Goal: Task Accomplishment & Management: Complete application form

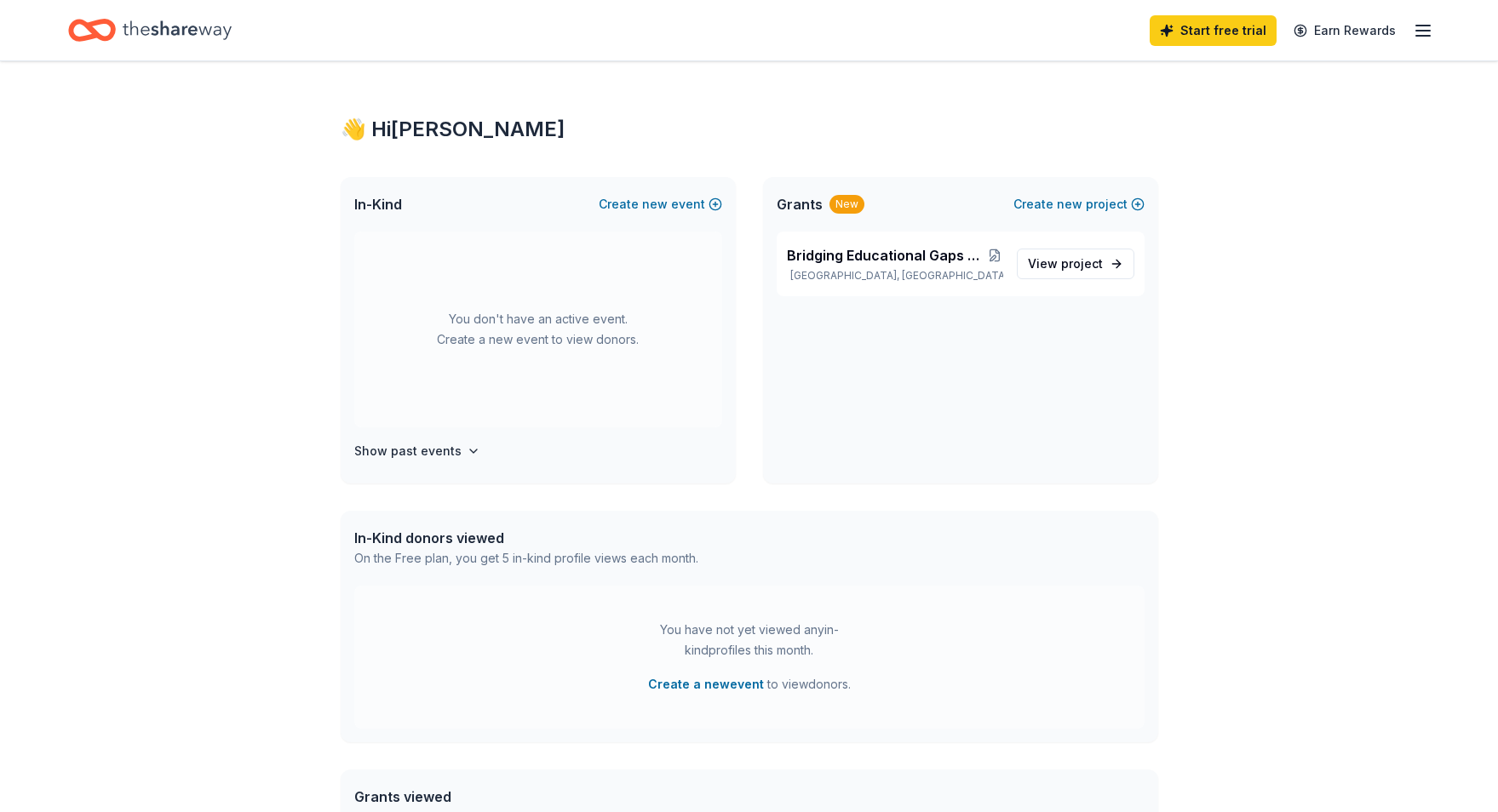
click at [169, 31] on icon "Home" at bounding box center [177, 30] width 109 height 35
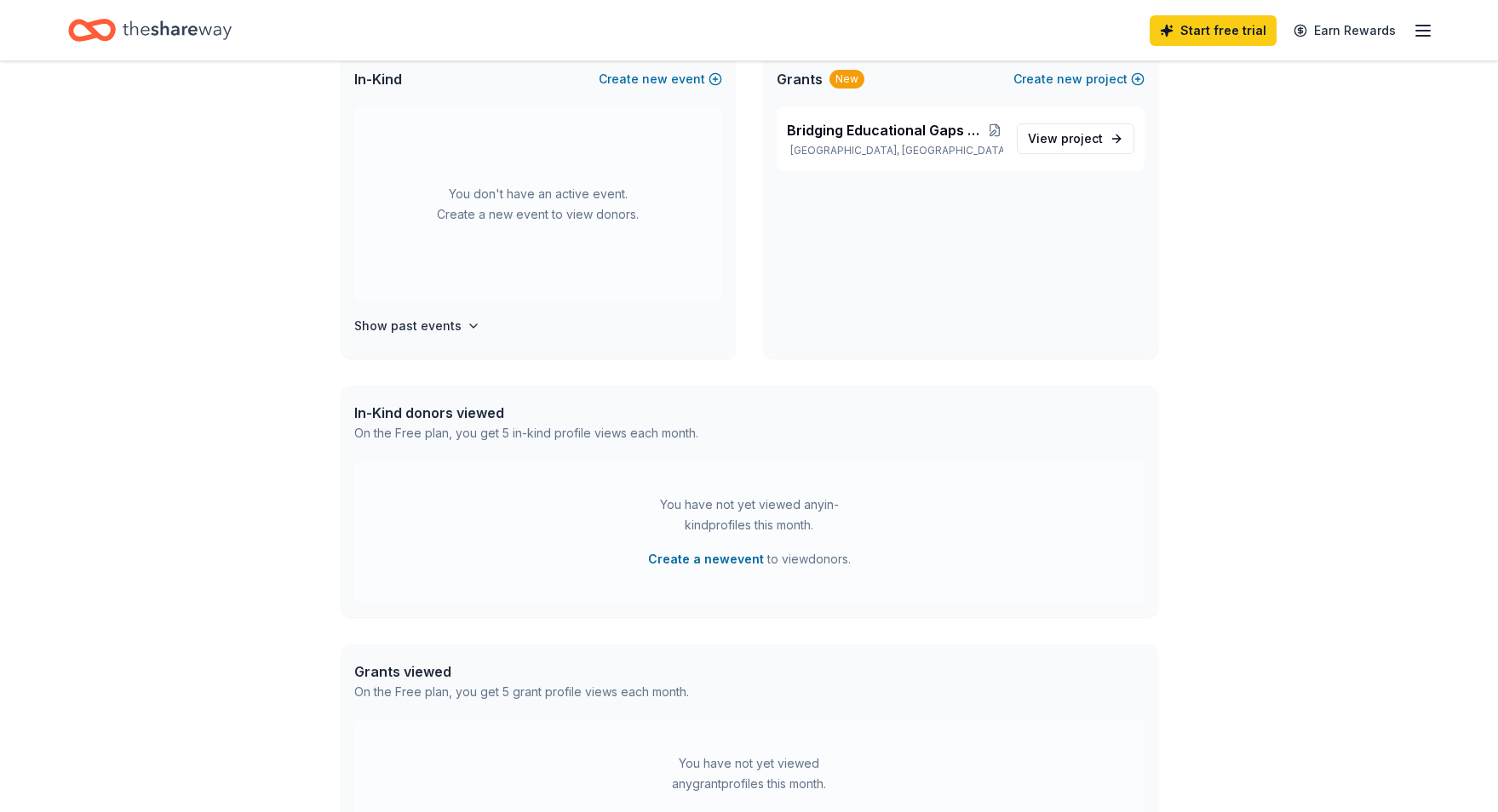
scroll to position [332, 0]
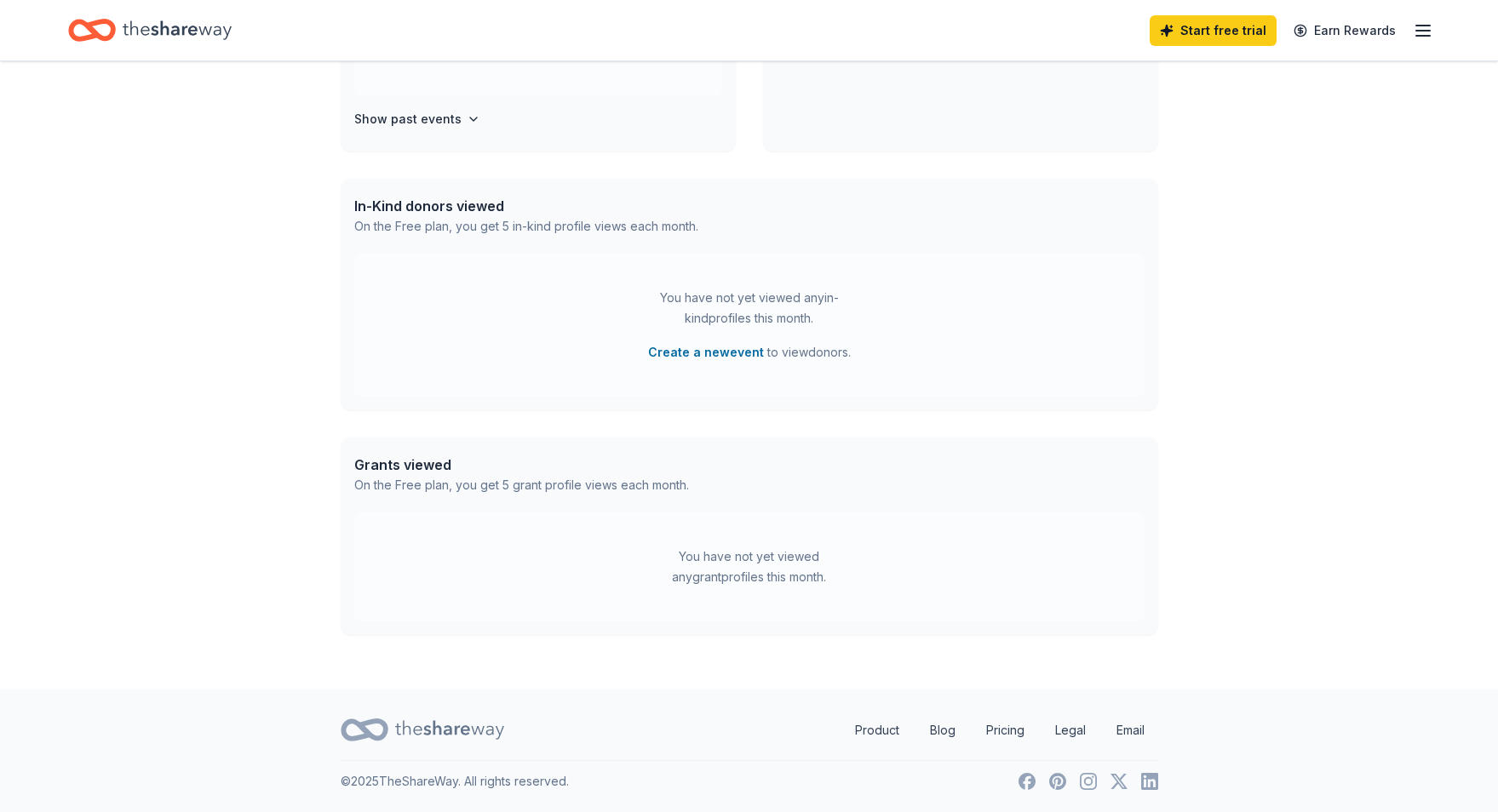
click at [415, 464] on div "Grants viewed" at bounding box center [521, 464] width 334 height 21
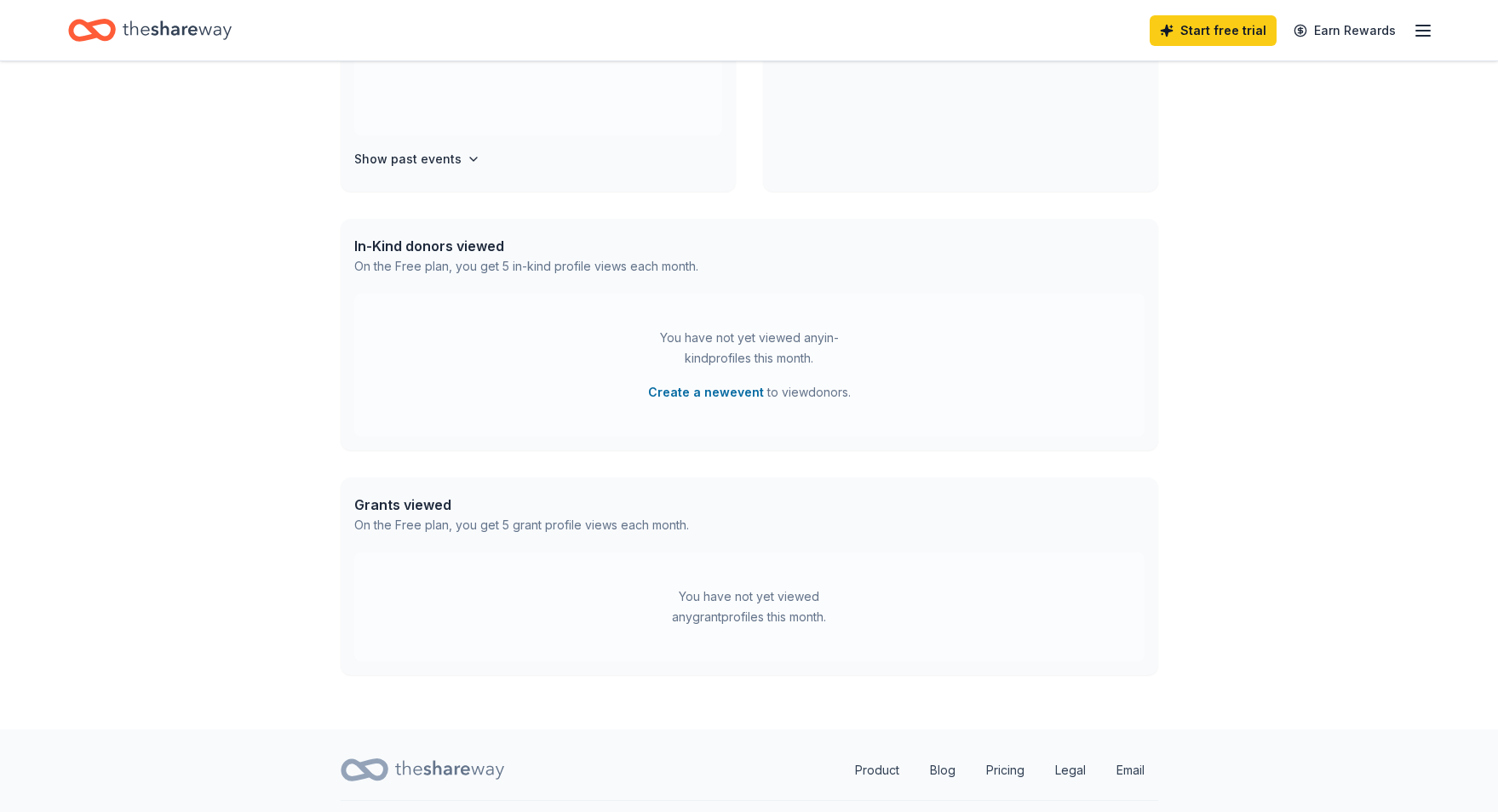
scroll to position [0, 0]
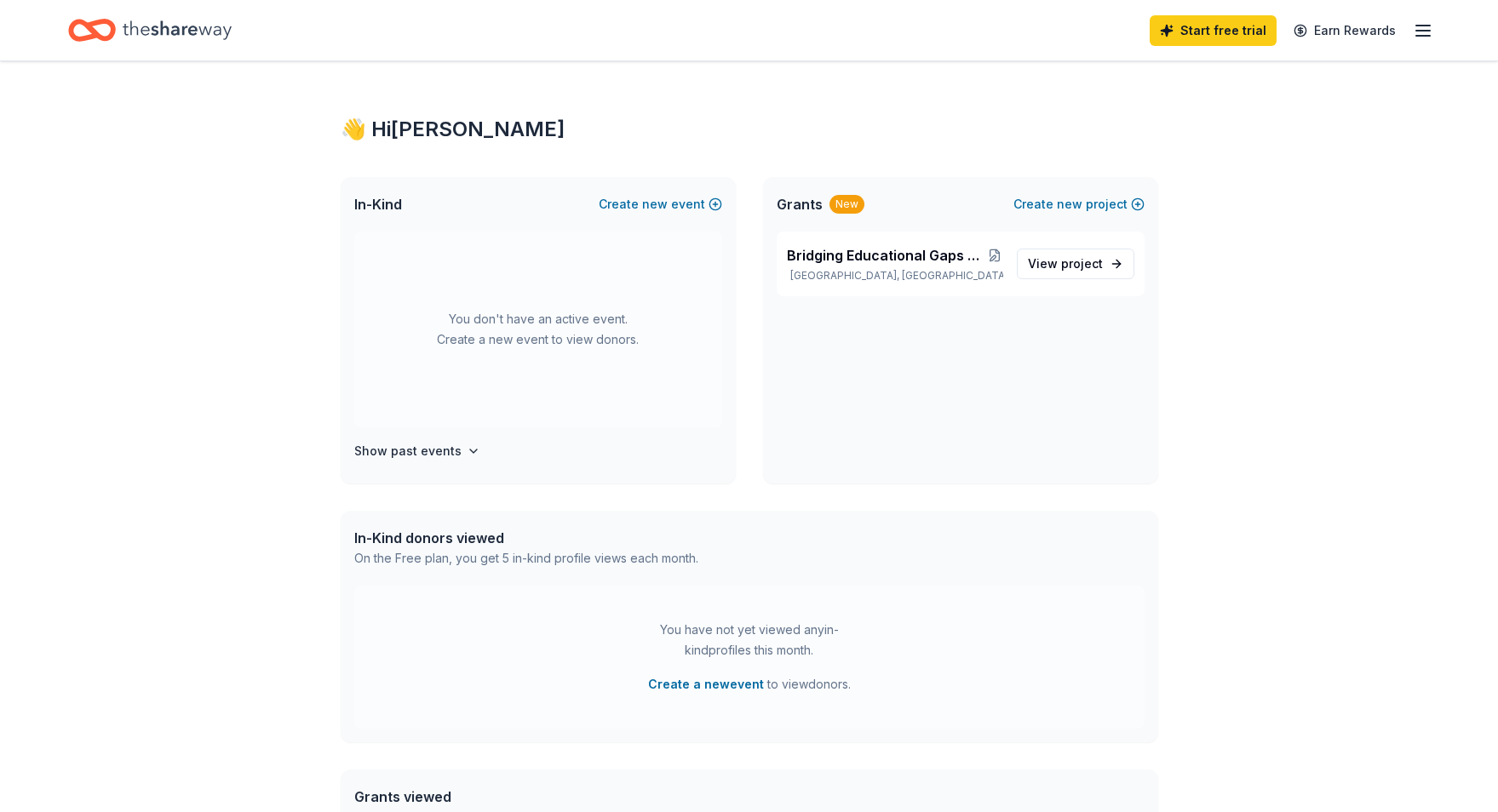
click at [1426, 36] on icon "button" at bounding box center [1423, 30] width 21 height 21
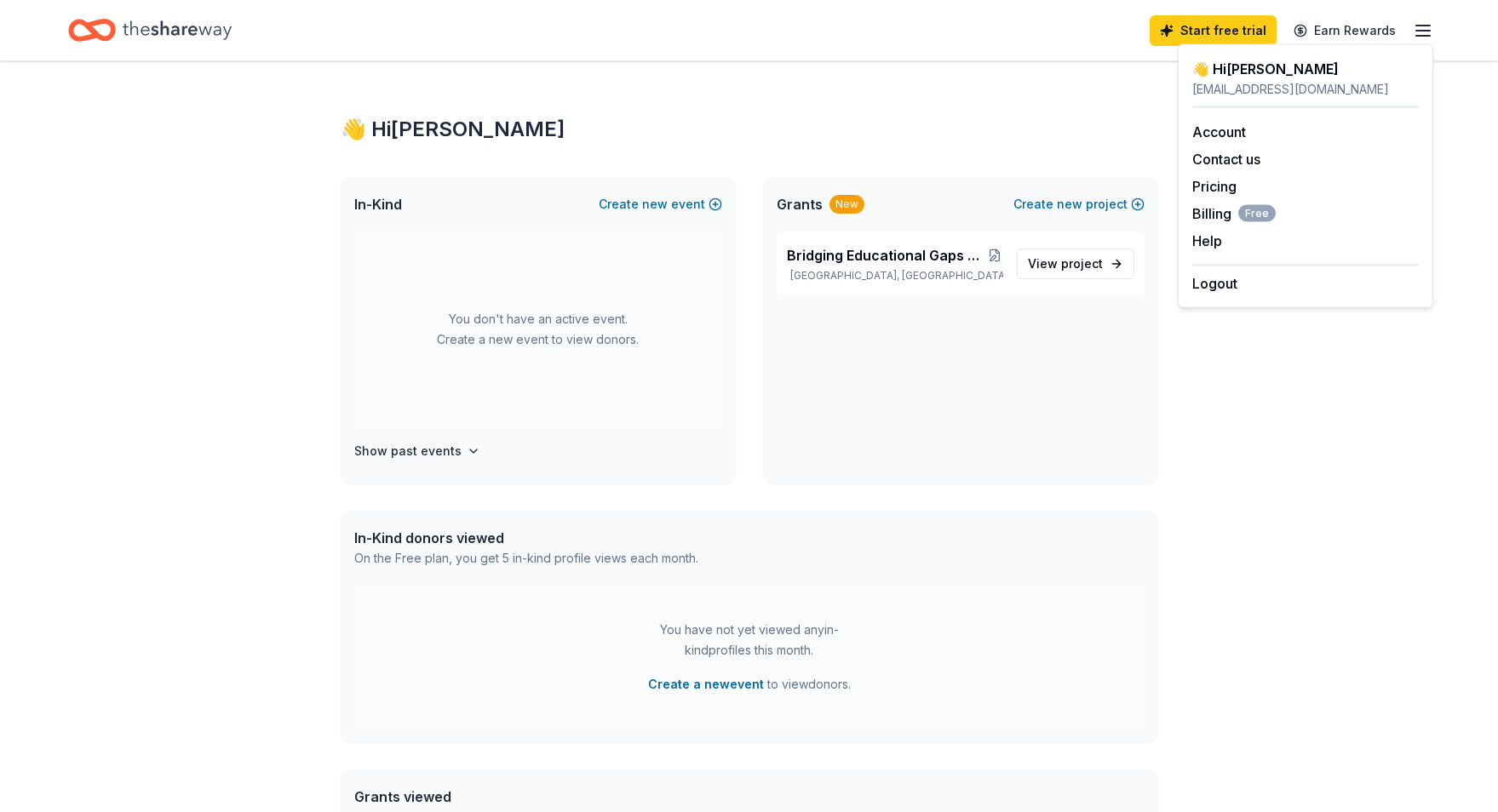
click at [970, 119] on div "👋 Hi Kelly" at bounding box center [749, 130] width 817 height 28
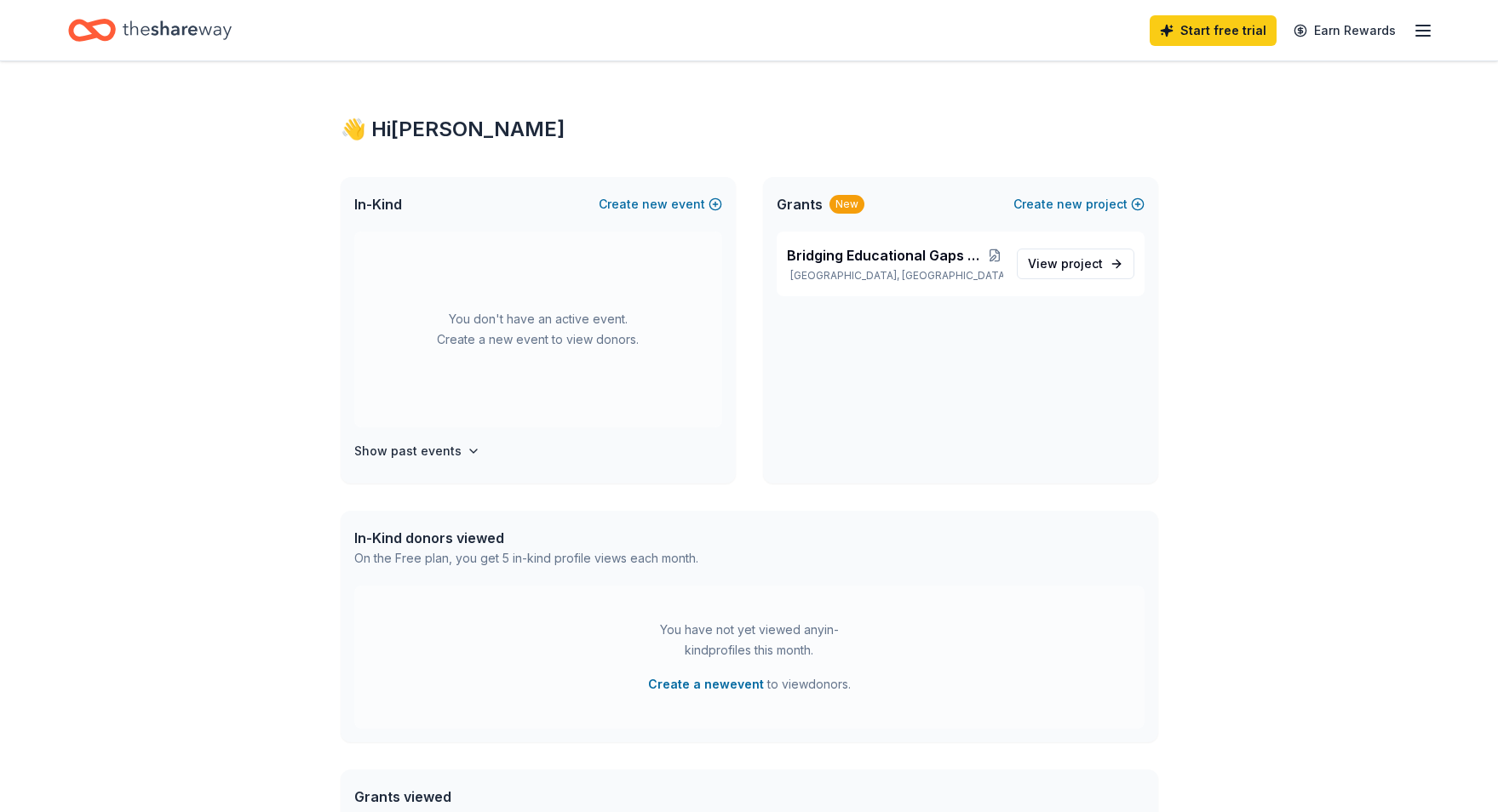
click at [213, 35] on icon "Home" at bounding box center [177, 30] width 109 height 35
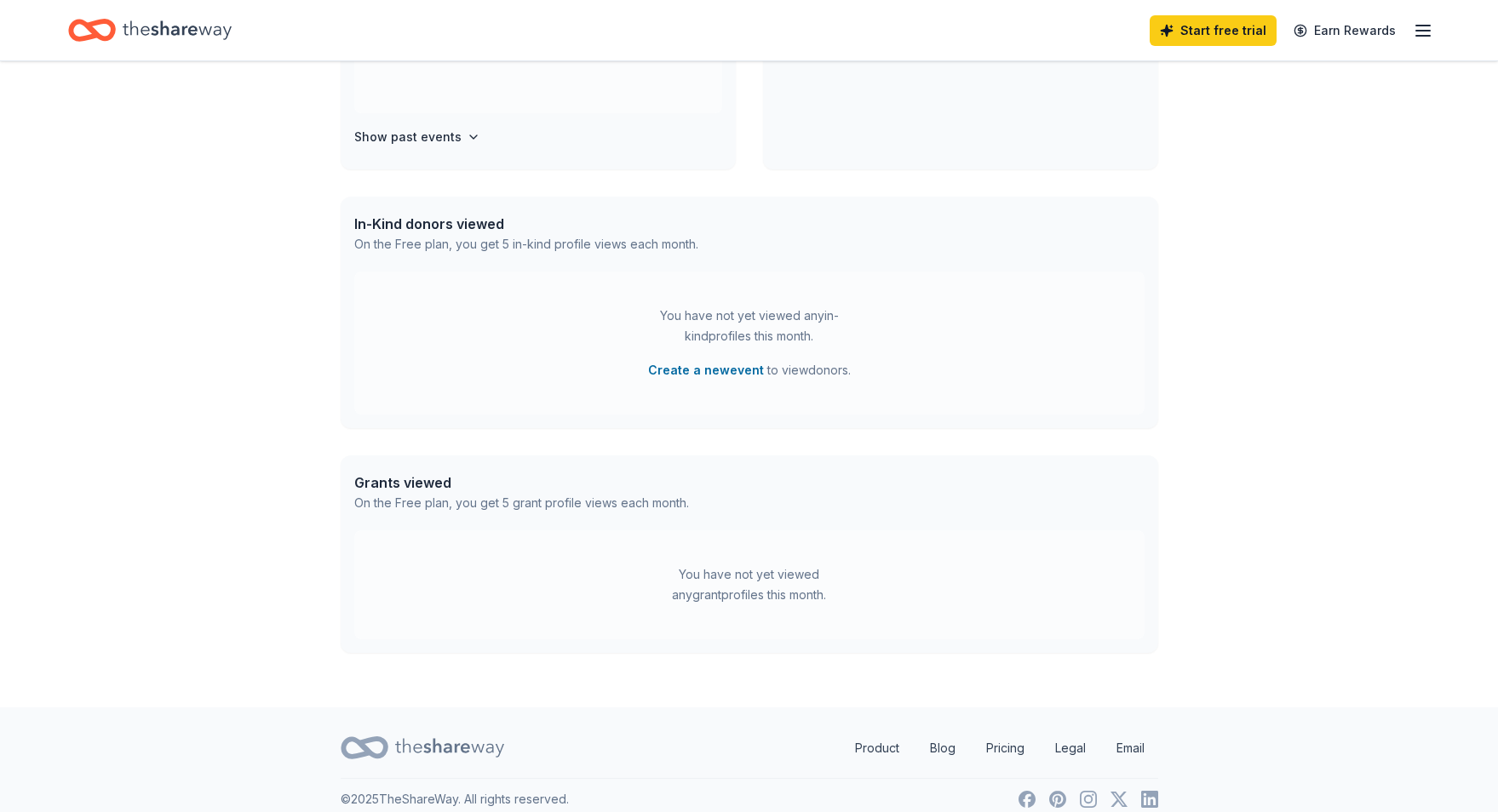
click at [426, 486] on div "Grants viewed" at bounding box center [521, 483] width 334 height 21
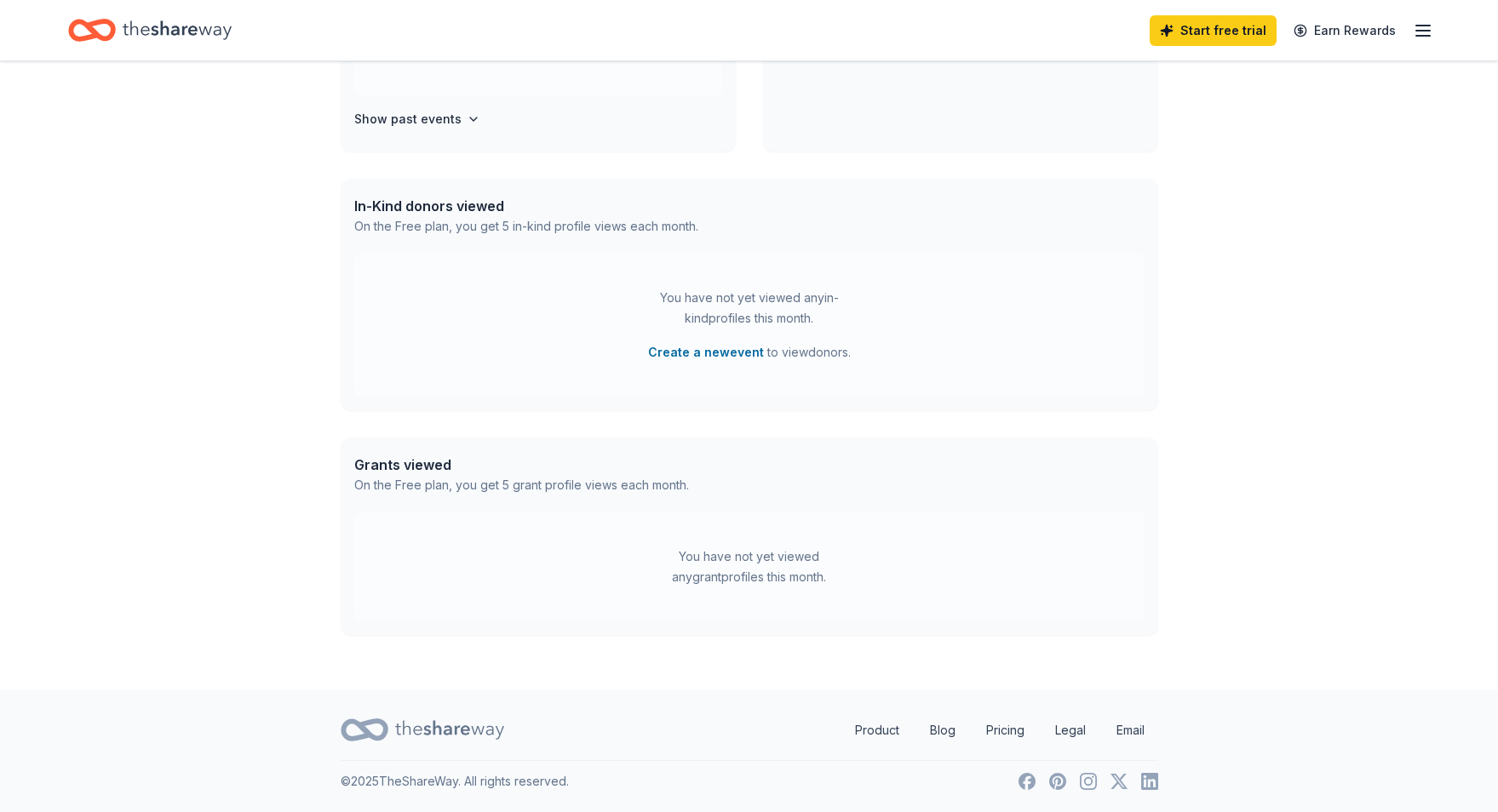
click at [435, 730] on icon at bounding box center [449, 729] width 109 height 19
click at [887, 727] on link "Product" at bounding box center [877, 730] width 72 height 34
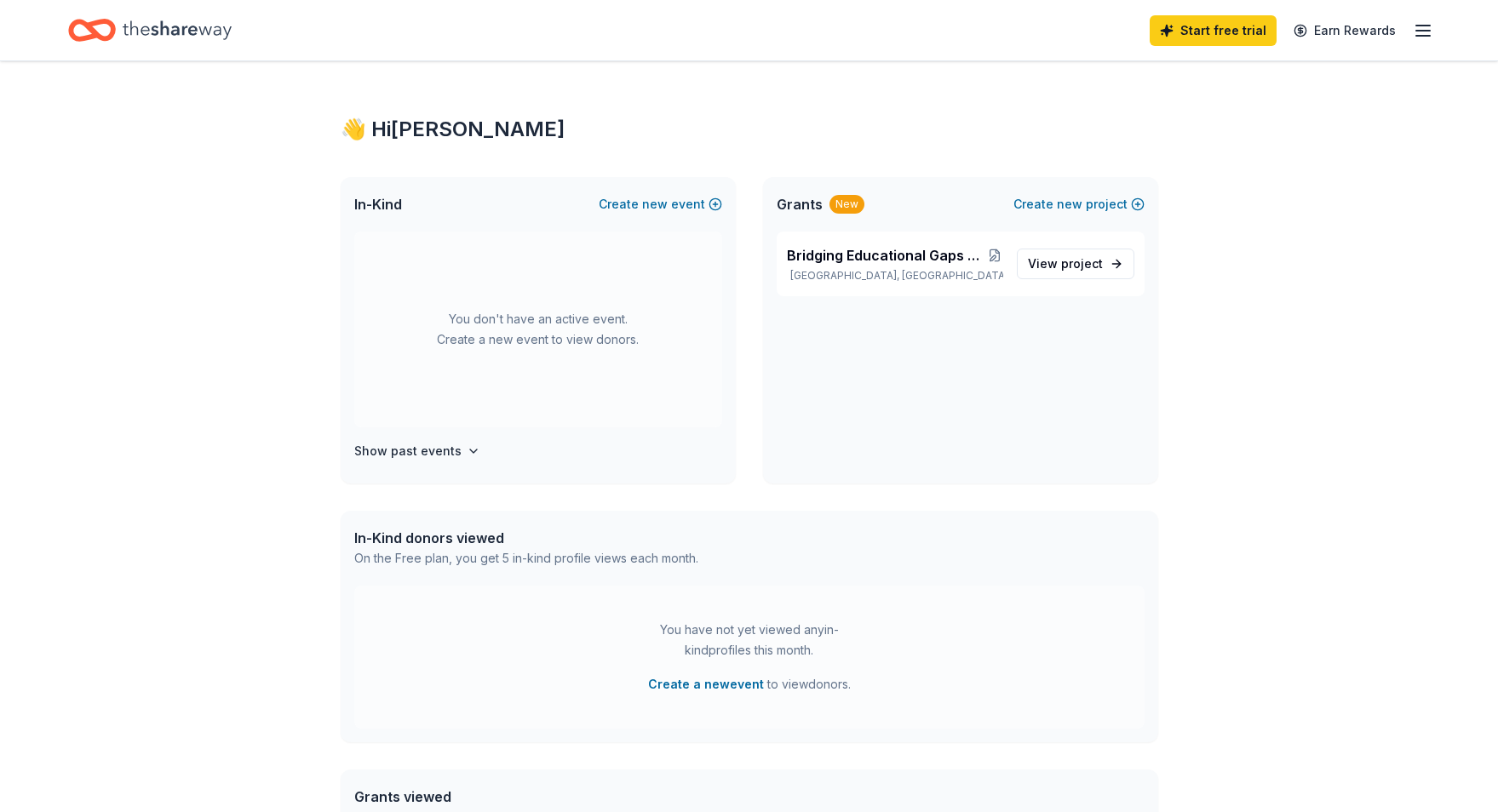
click at [75, 31] on icon "Home" at bounding box center [91, 29] width 47 height 40
click at [1281, 31] on div "Invite a friend and earn $30 credit Invite a friend and earn $30 credit" at bounding box center [1194, 30] width 189 height 24
click at [1222, 38] on link "Start free trial" at bounding box center [1213, 30] width 127 height 30
click at [1237, 35] on link "Start free trial" at bounding box center [1213, 30] width 127 height 30
click at [1422, 35] on line "button" at bounding box center [1423, 35] width 14 height 0
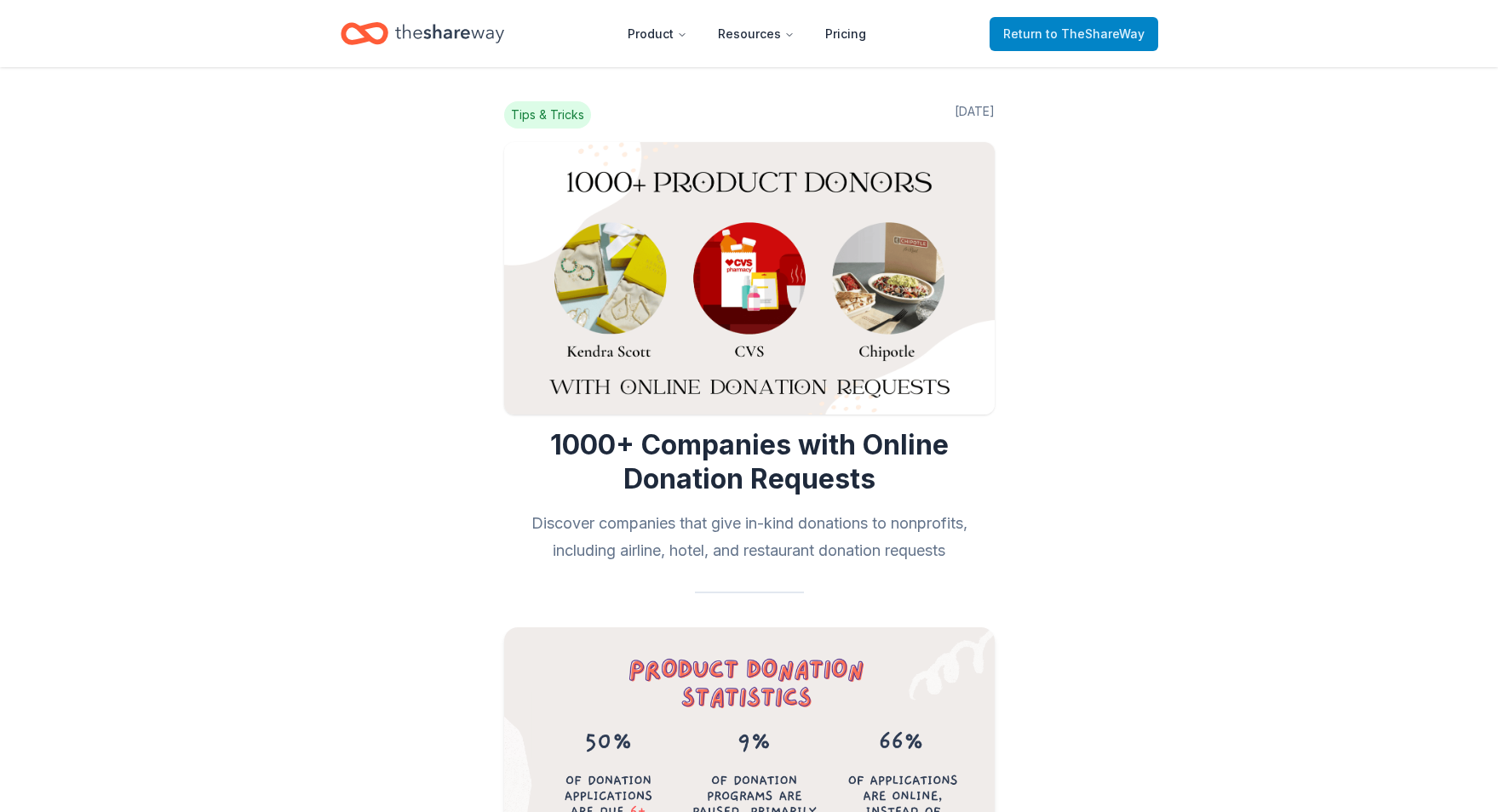
click at [1076, 35] on span "to TheShareWay" at bounding box center [1096, 33] width 98 height 15
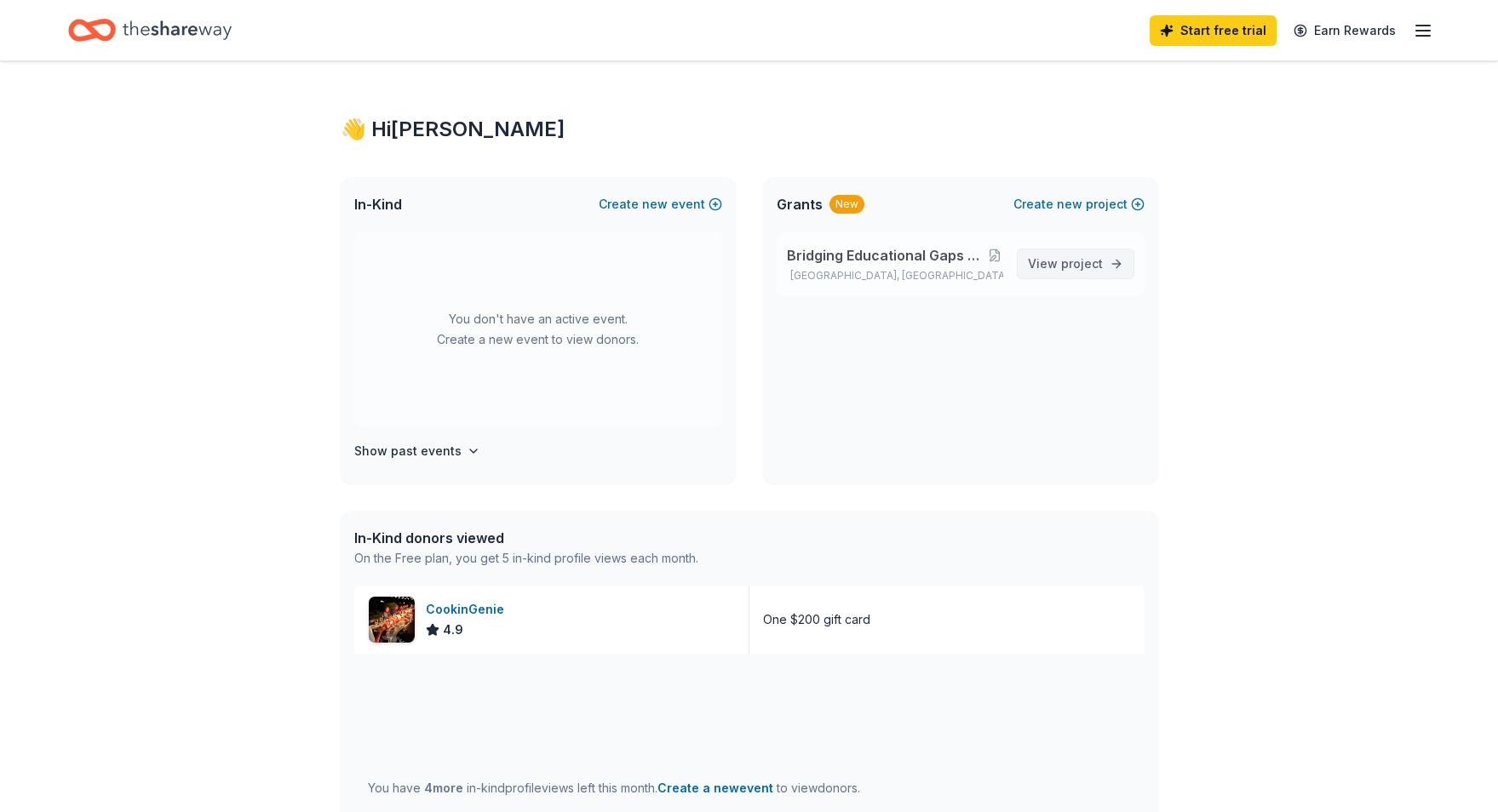
click at [1075, 261] on span "project" at bounding box center [1082, 263] width 41 height 15
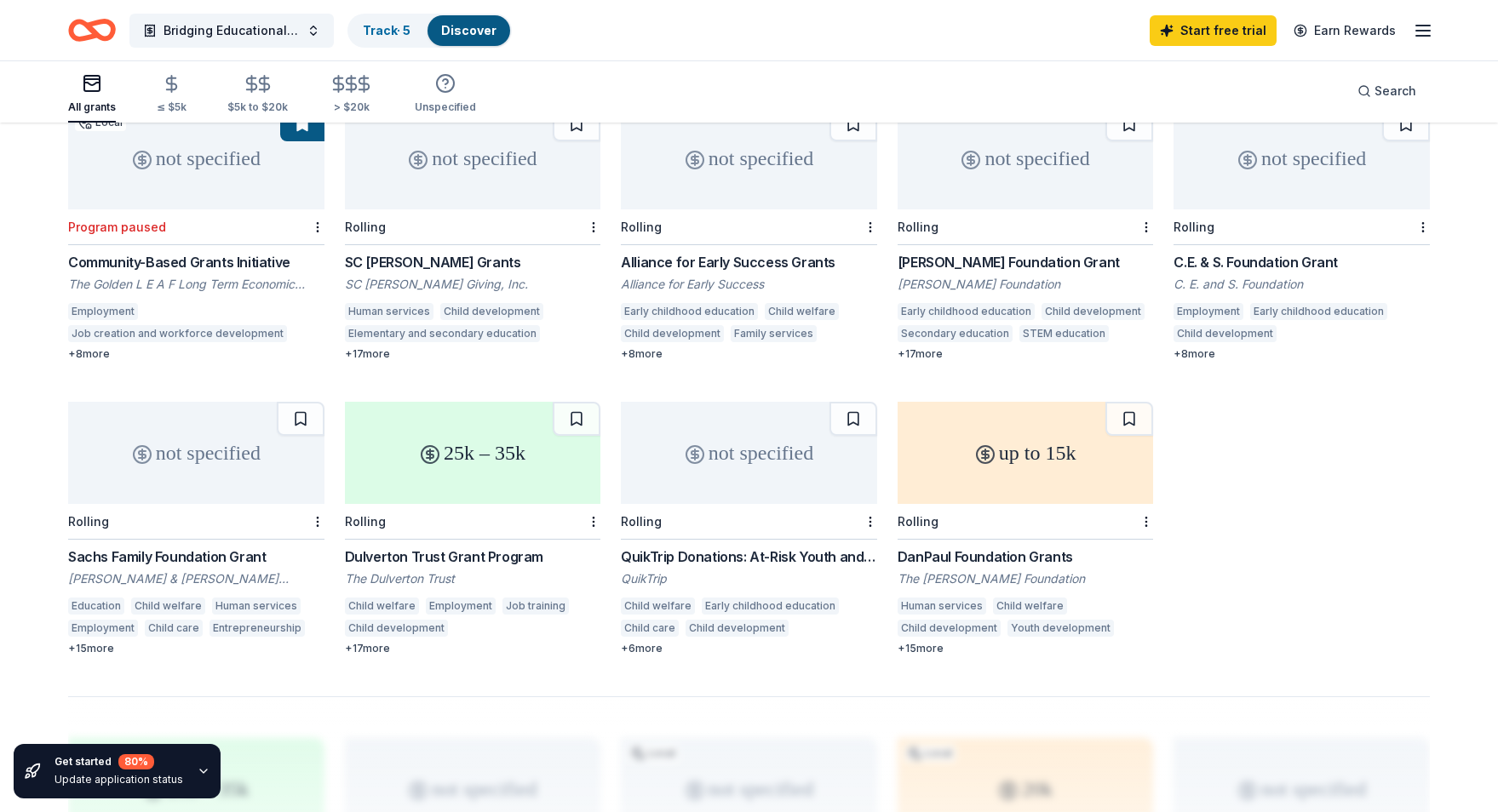
scroll to position [790, 0]
click at [729, 544] on div "QuikTrip Donations: At-Risk Youth and Early Childhood Education" at bounding box center [749, 553] width 257 height 21
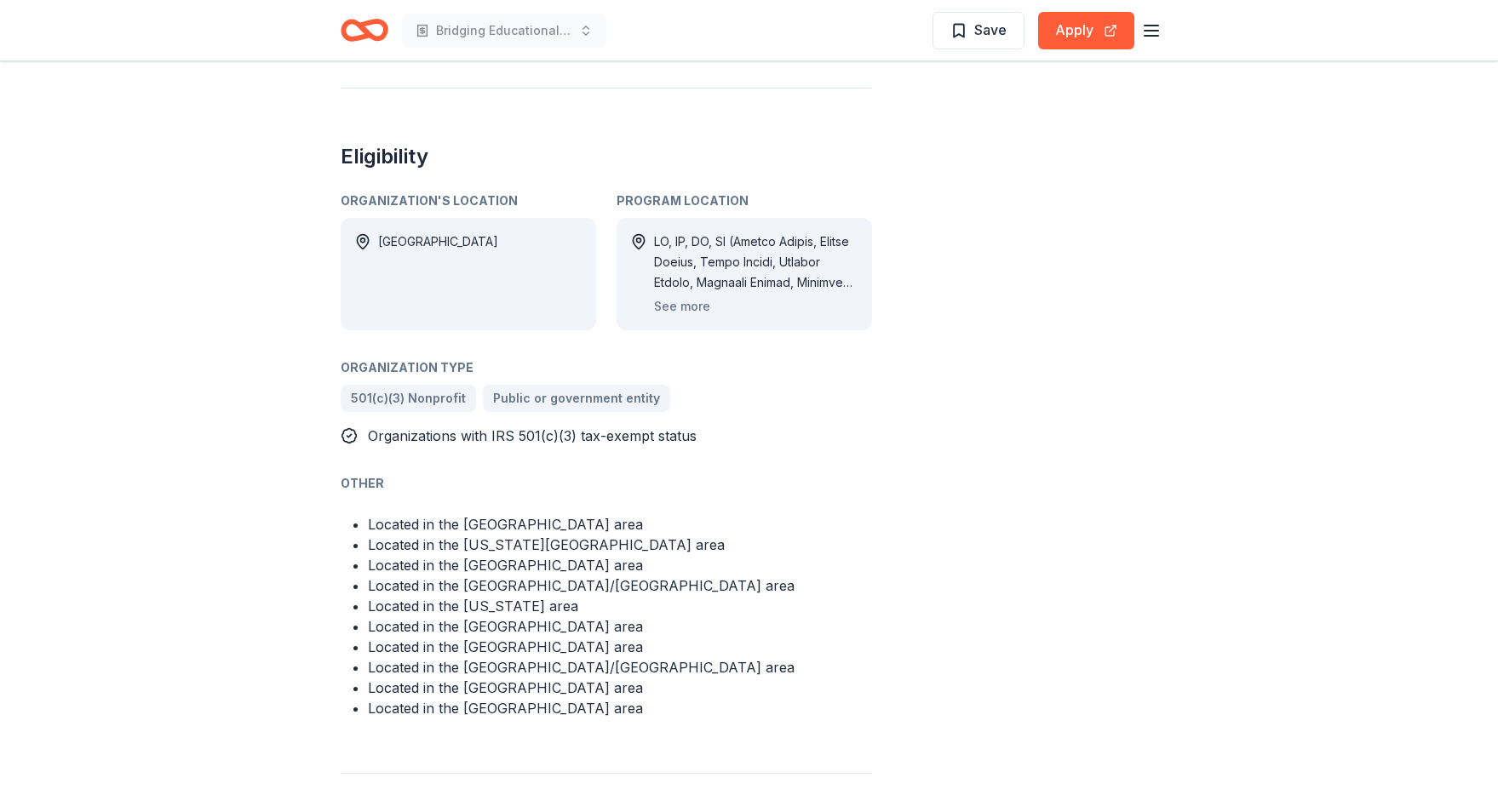
scroll to position [664, 0]
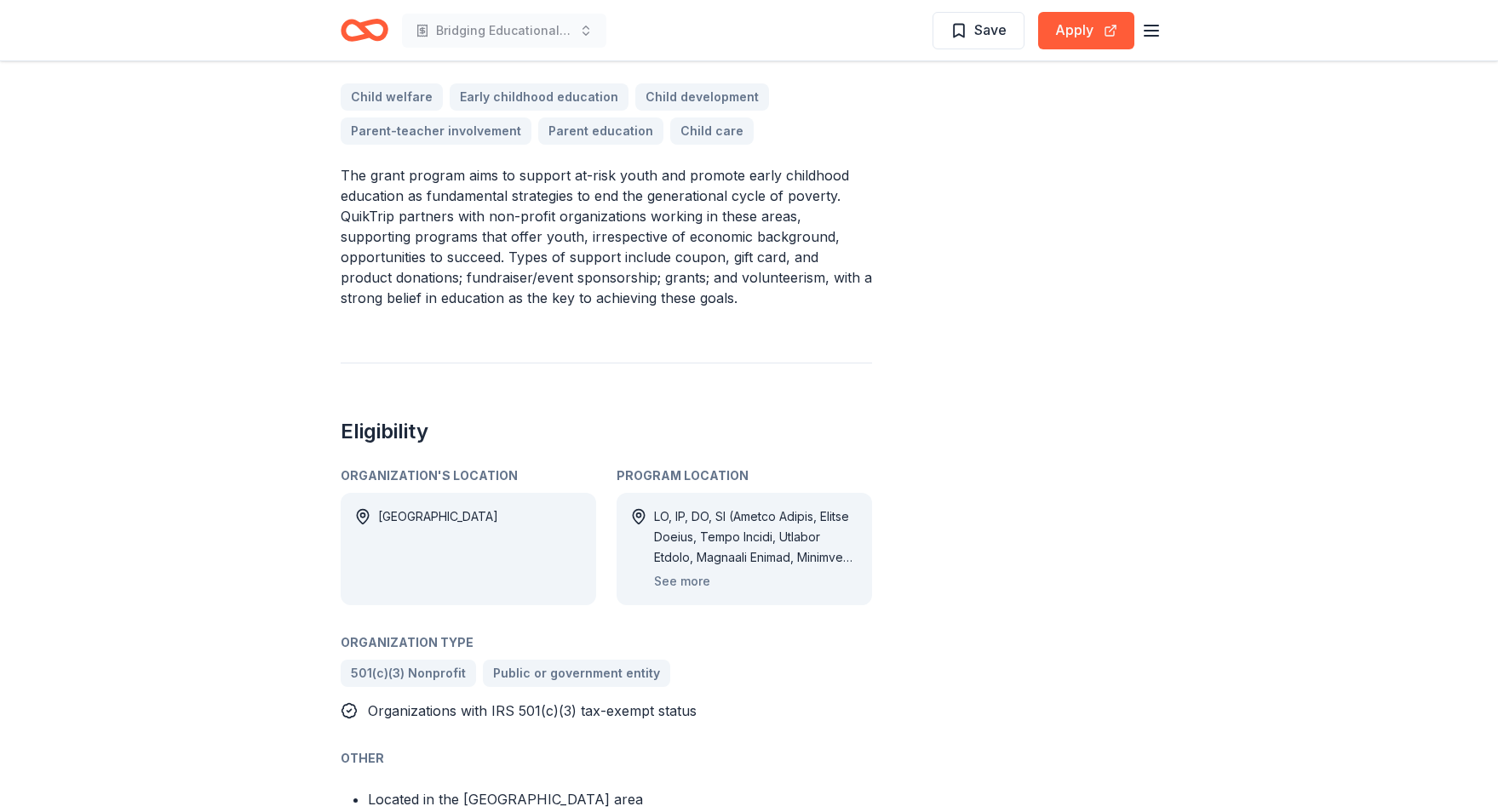
drag, startPoint x: 343, startPoint y: 175, endPoint x: 633, endPoint y: 296, distance: 314.2
click at [633, 296] on p "The grant program aims to support at-risk youth and promote early childhood edu…" at bounding box center [606, 236] width 531 height 143
click at [635, 296] on p "The grant program aims to support at-risk youth and promote early childhood edu…" at bounding box center [606, 236] width 531 height 143
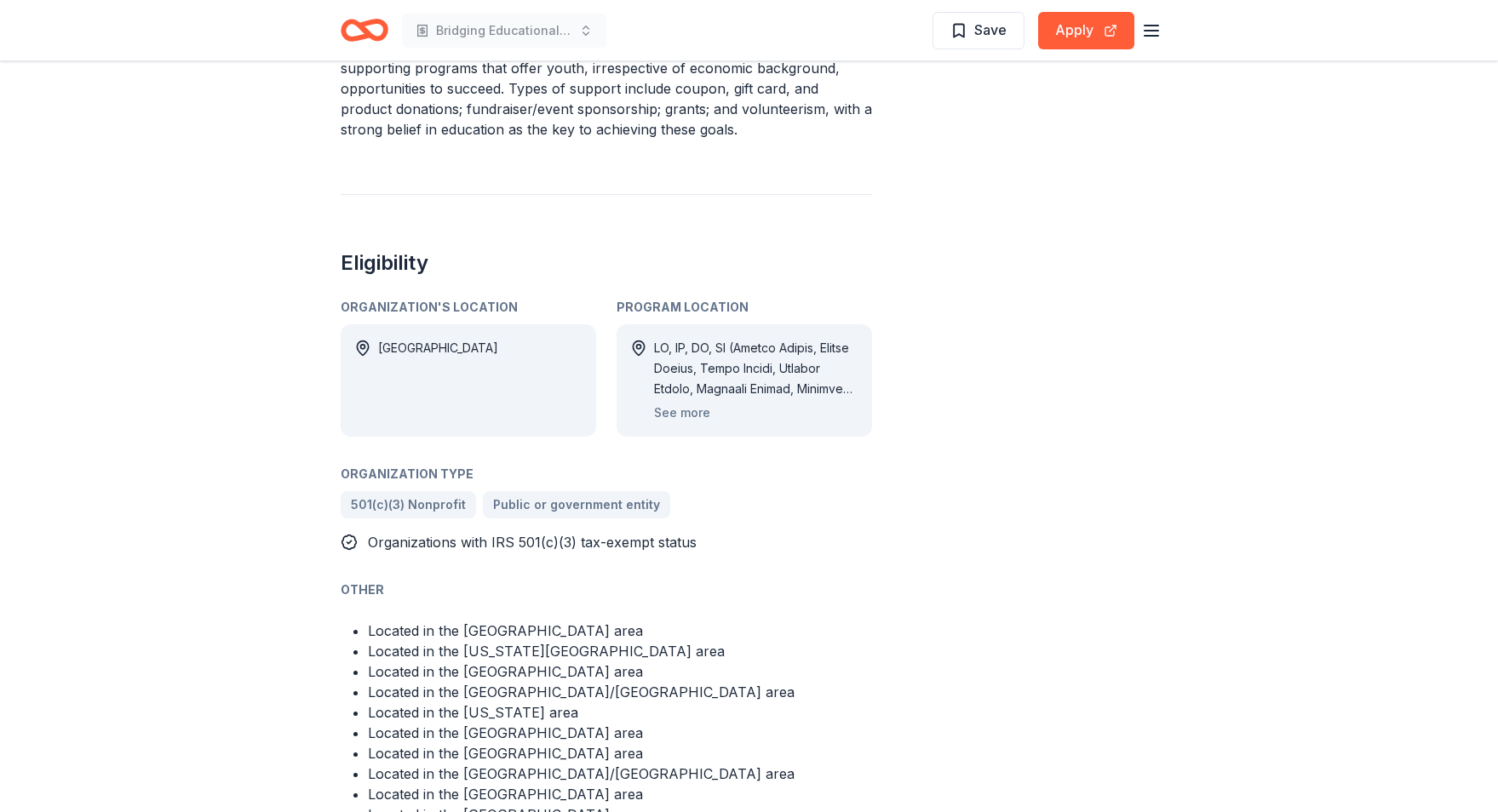
scroll to position [530, 0]
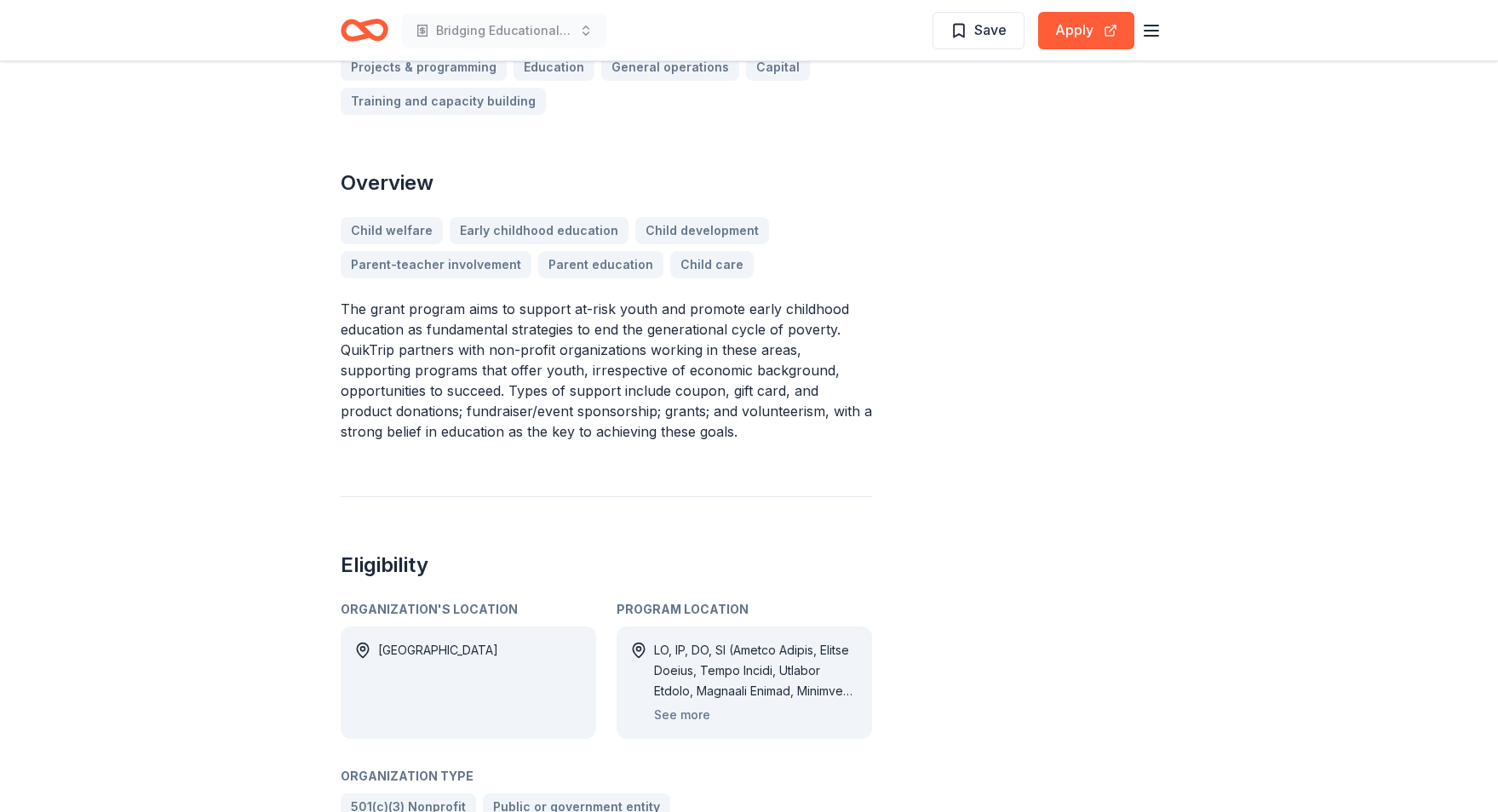
click at [418, 325] on p "The grant program aims to support at-risk youth and promote early childhood edu…" at bounding box center [606, 370] width 531 height 143
drag, startPoint x: 637, startPoint y: 432, endPoint x: 343, endPoint y: 332, distance: 310.5
click at [343, 333] on p "The grant program aims to support at-risk youth and promote early childhood edu…" at bounding box center [606, 370] width 531 height 143
drag, startPoint x: 340, startPoint y: 311, endPoint x: 652, endPoint y: 481, distance: 355.3
click at [652, 481] on div "QuikTrip Donations: At-Risk Youth and Early Childhood Education From QuikTrip T…" at bounding box center [606, 496] width 531 height 1862
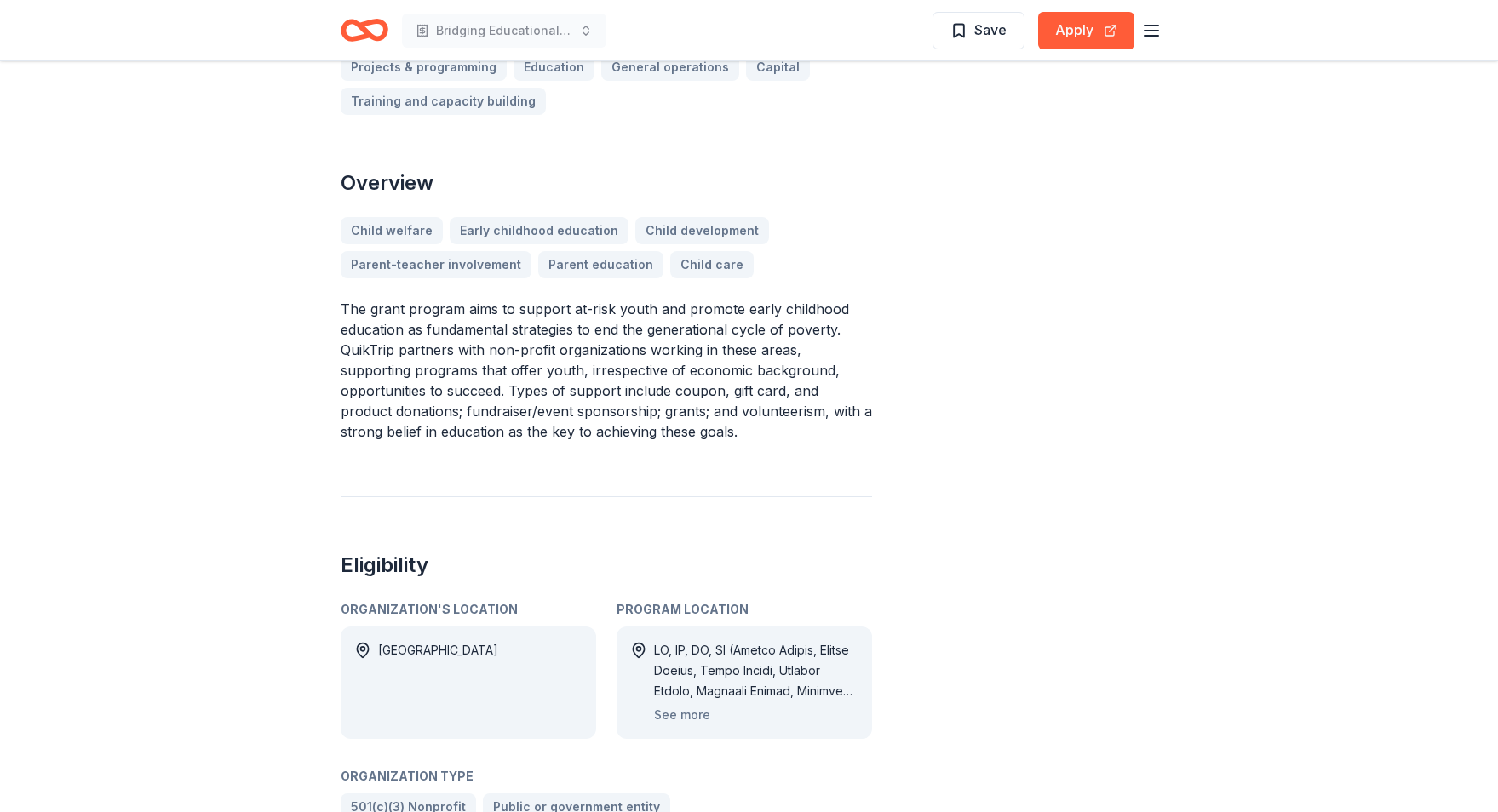
click at [637, 429] on p "The grant program aims to support at-risk youth and promote early childhood edu…" at bounding box center [606, 370] width 531 height 143
drag, startPoint x: 637, startPoint y: 429, endPoint x: 415, endPoint y: 301, distance: 256.3
click at [417, 302] on p "The grant program aims to support at-risk youth and promote early childhood edu…" at bounding box center [606, 370] width 531 height 143
click at [366, 320] on p "The grant program aims to support at-risk youth and promote early childhood edu…" at bounding box center [606, 370] width 531 height 143
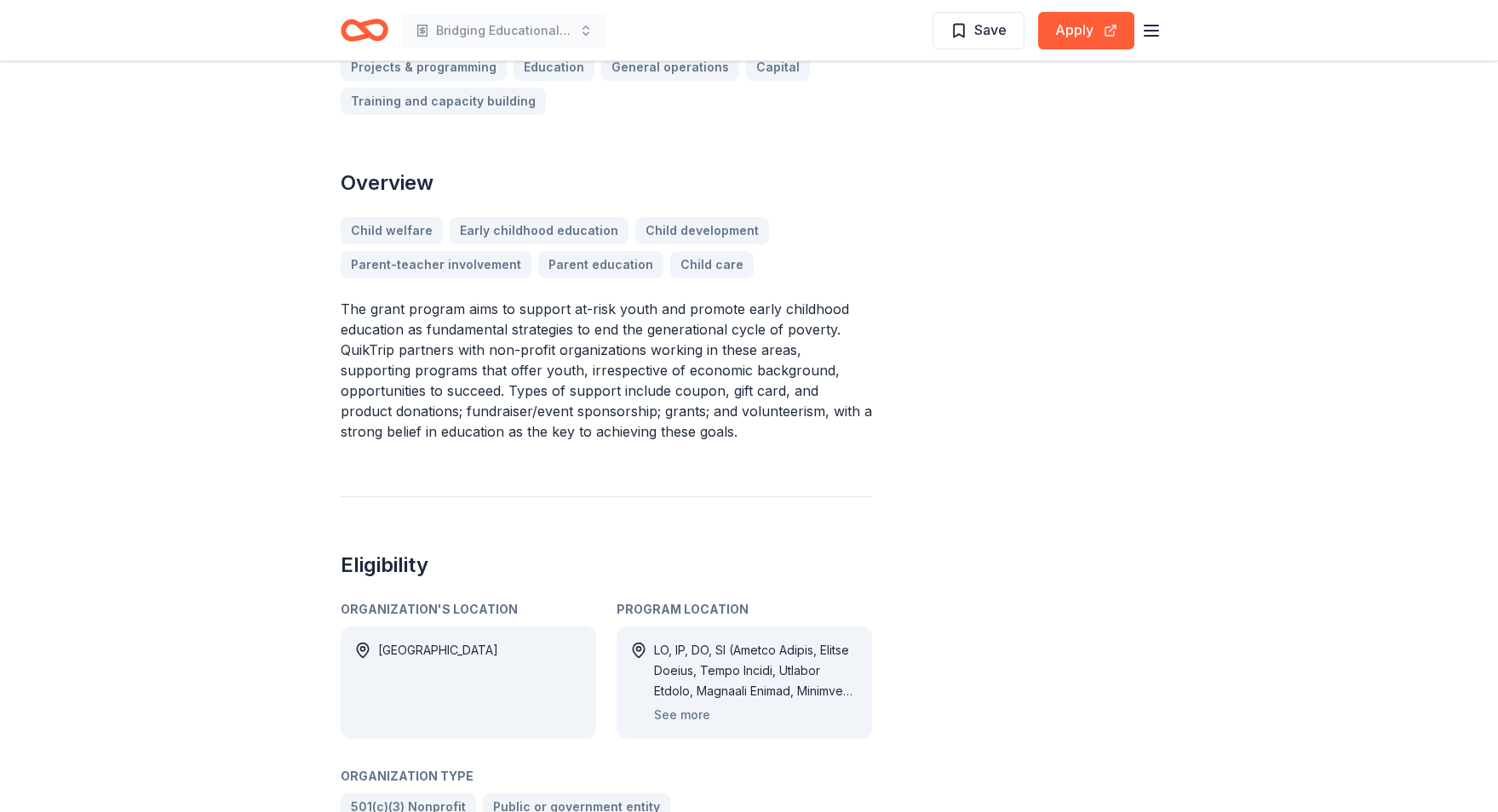
scroll to position [0, 0]
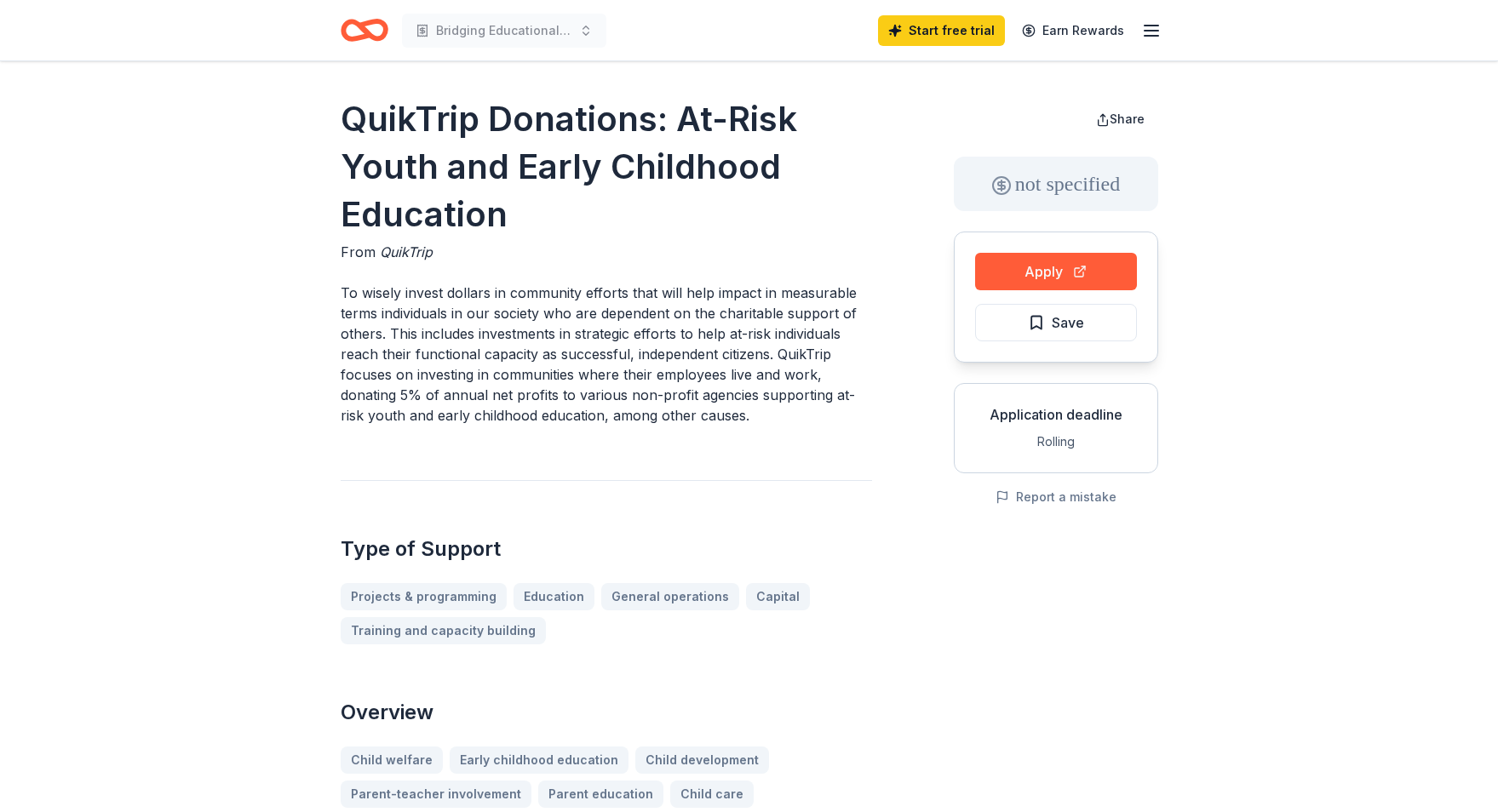
drag, startPoint x: 343, startPoint y: 292, endPoint x: 728, endPoint y: 415, distance: 404.2
click at [728, 415] on p "To wisely invest dollars in community efforts that will help impact in measurab…" at bounding box center [606, 354] width 531 height 143
click at [1050, 267] on button "Apply" at bounding box center [1056, 271] width 162 height 37
